Goal: Task Accomplishment & Management: Manage account settings

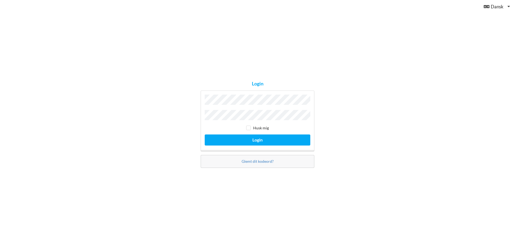
click at [205, 135] on button "Login" at bounding box center [258, 140] width 106 height 11
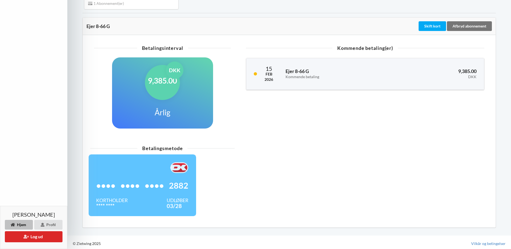
scroll to position [170, 0]
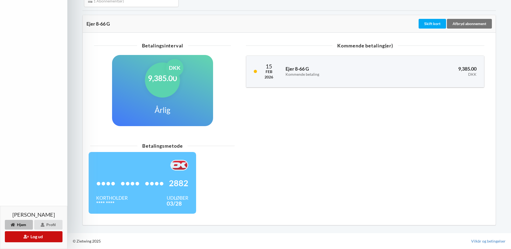
click at [30, 238] on button "Log ud" at bounding box center [34, 236] width 58 height 11
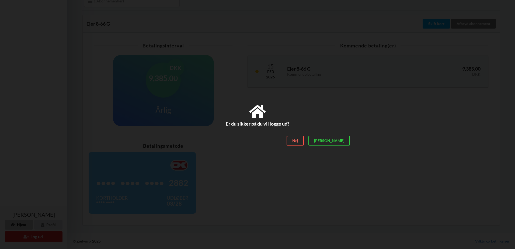
click at [304, 142] on div "Nej" at bounding box center [295, 141] width 17 height 10
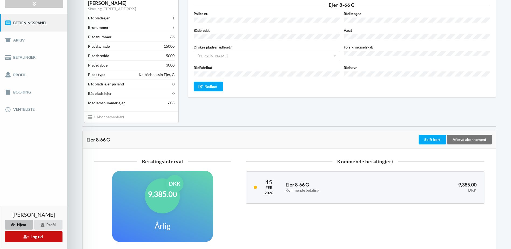
scroll to position [0, 0]
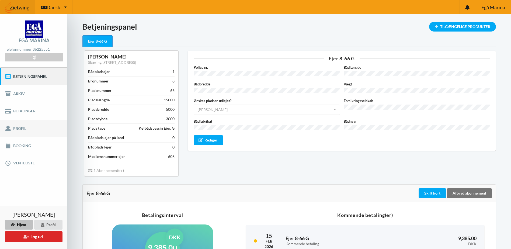
click at [21, 128] on link "Profil" at bounding box center [33, 128] width 67 height 17
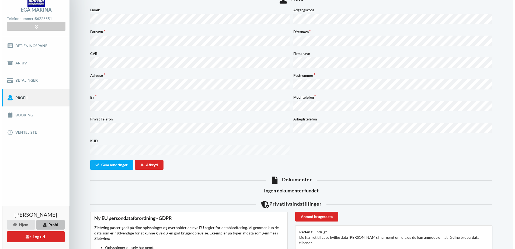
scroll to position [108, 0]
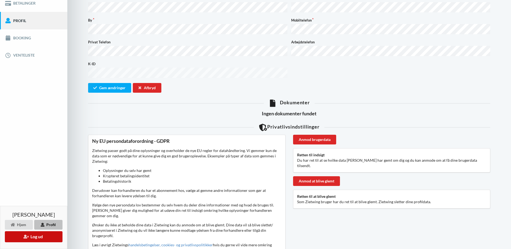
click at [30, 239] on button "Log ud" at bounding box center [34, 236] width 58 height 11
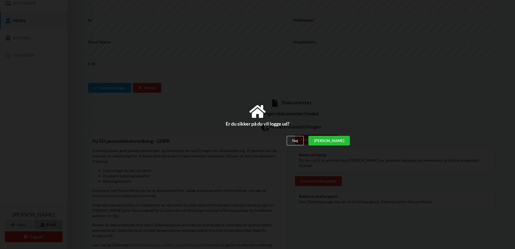
click at [343, 142] on div "[PERSON_NAME]" at bounding box center [330, 141] width 42 height 10
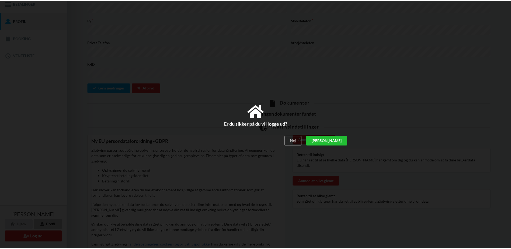
scroll to position [54, 0]
